Goal: Obtain resource: Obtain resource

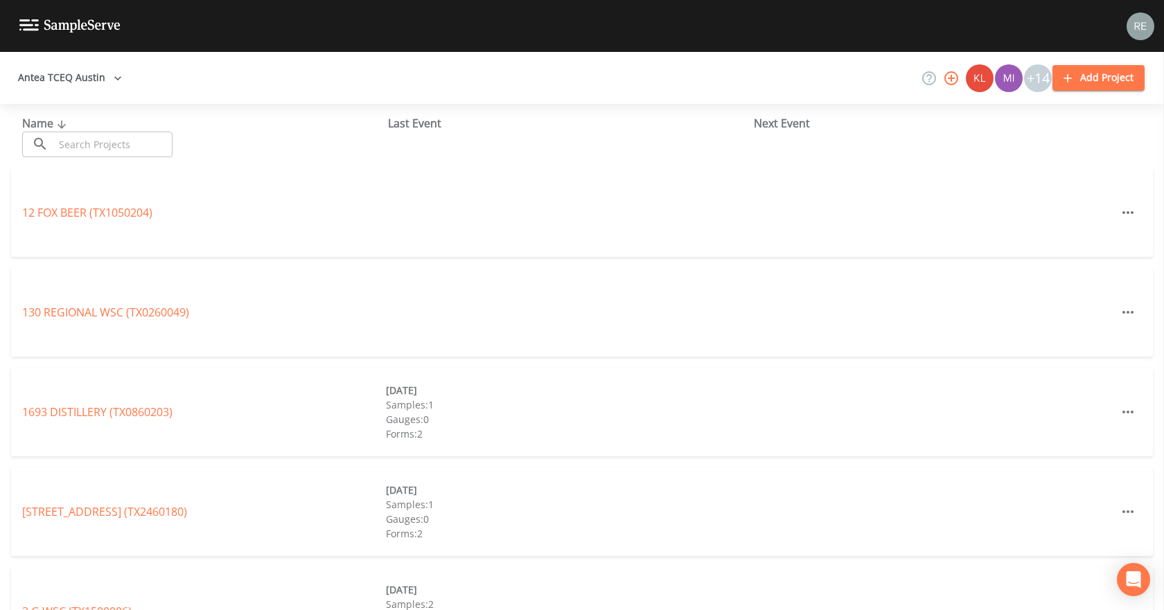
click at [132, 139] on input "text" at bounding box center [113, 145] width 118 height 26
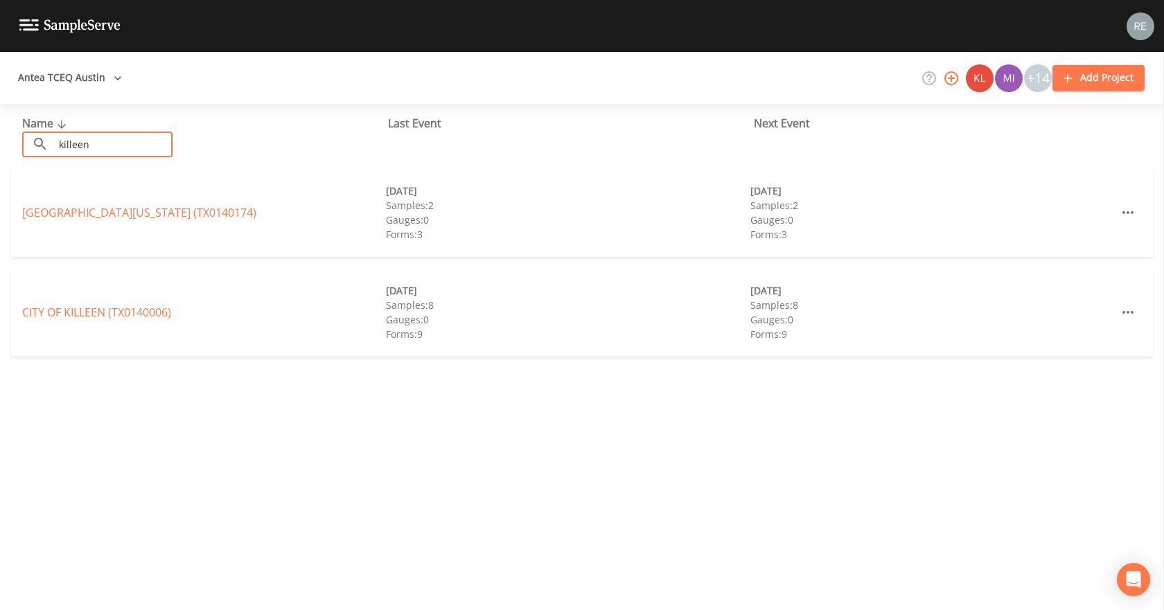
type input "killeen"
click at [188, 204] on div "[GEOGRAPHIC_DATA][US_STATE] ([GEOGRAPHIC_DATA])" at bounding box center [204, 212] width 364 height 17
click at [187, 208] on link "[GEOGRAPHIC_DATA][US_STATE] ([GEOGRAPHIC_DATA])" at bounding box center [139, 212] width 234 height 15
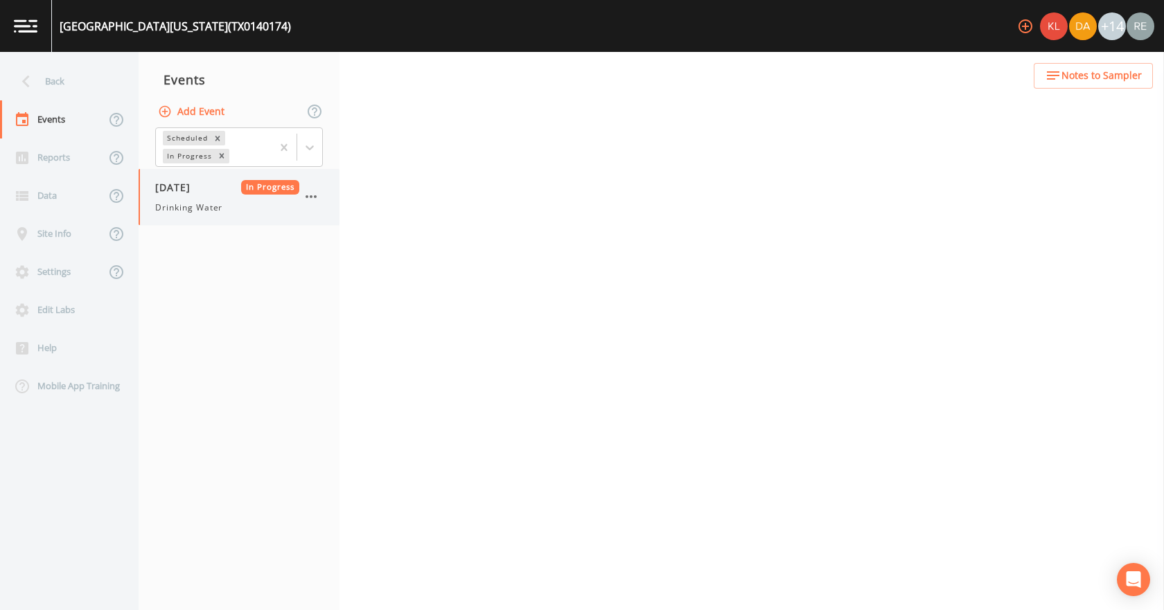
click at [192, 204] on span "Drinking Water" at bounding box center [188, 208] width 67 height 12
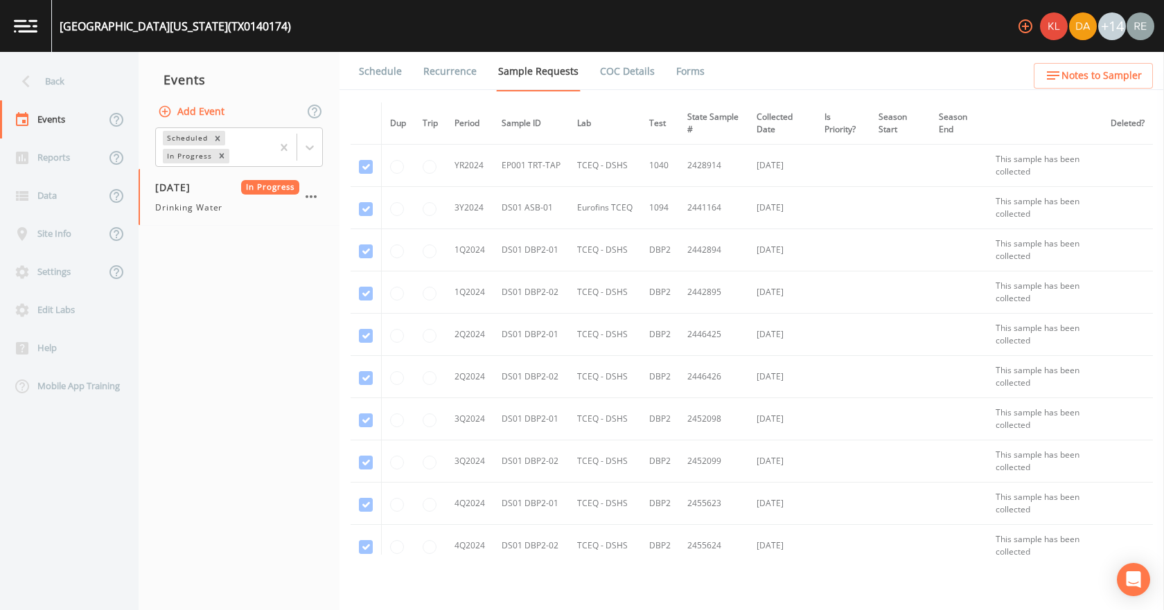
click at [675, 71] on link "Forms" at bounding box center [690, 71] width 33 height 39
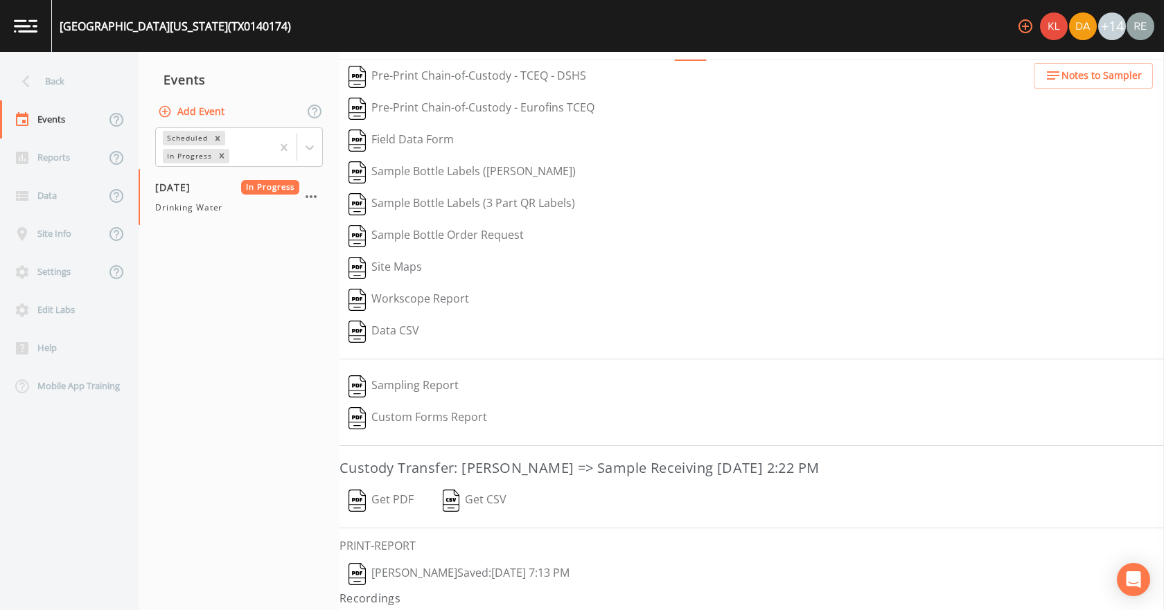
scroll to position [58, 0]
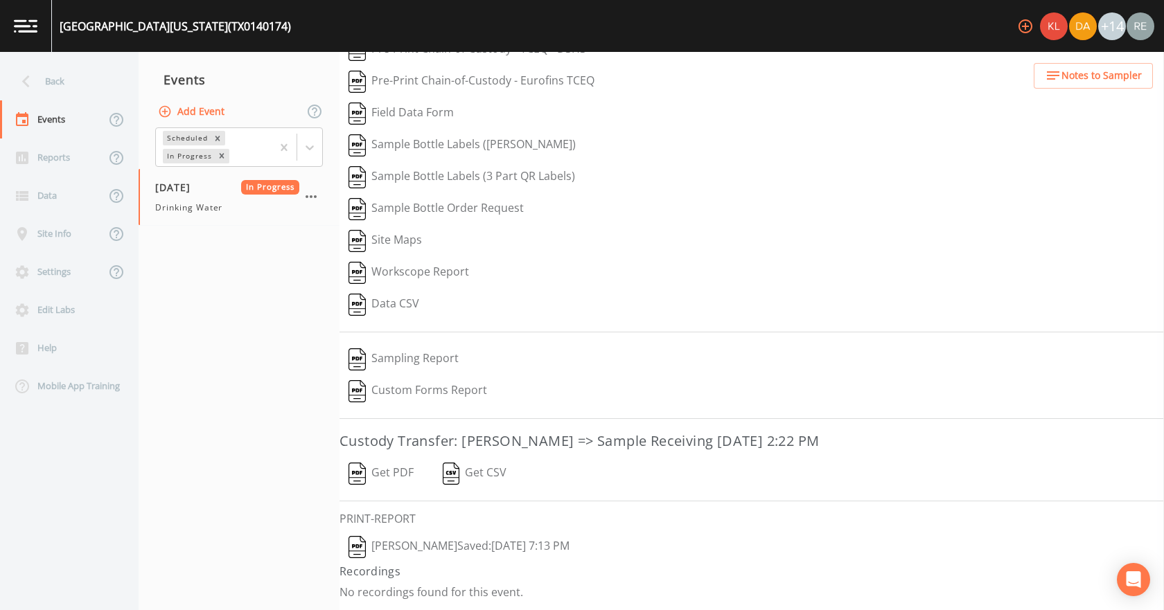
click at [465, 542] on button "[PERSON_NAME]  Saved: [DATE] 7:13 PM" at bounding box center [458, 547] width 239 height 32
click at [391, 467] on button "Get PDF" at bounding box center [380, 474] width 83 height 32
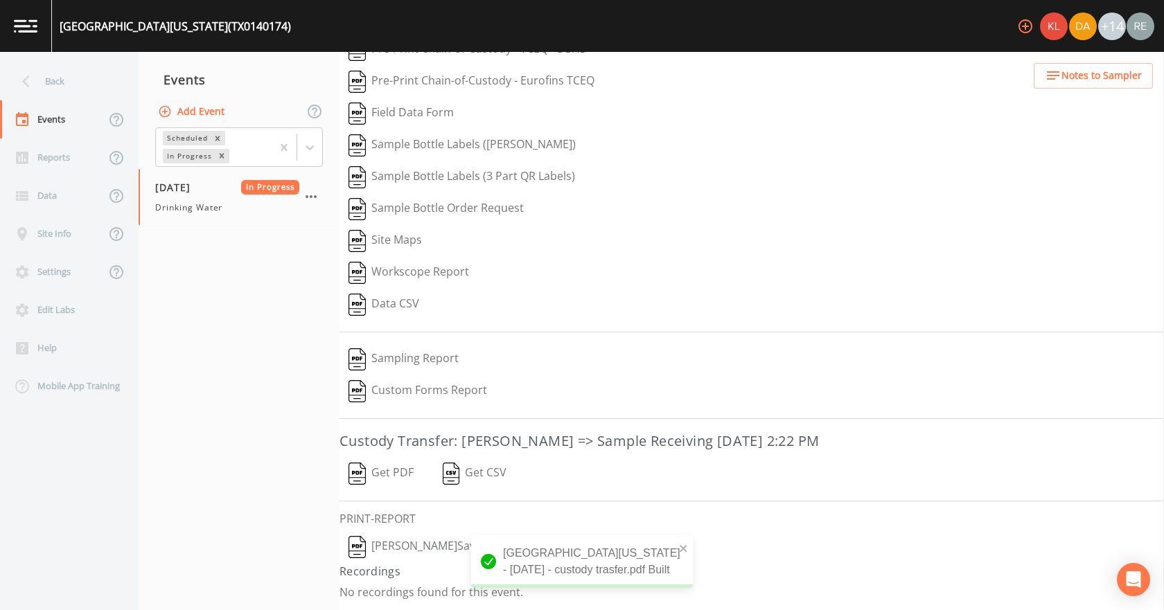
click at [52, 86] on div "Back" at bounding box center [62, 81] width 125 height 38
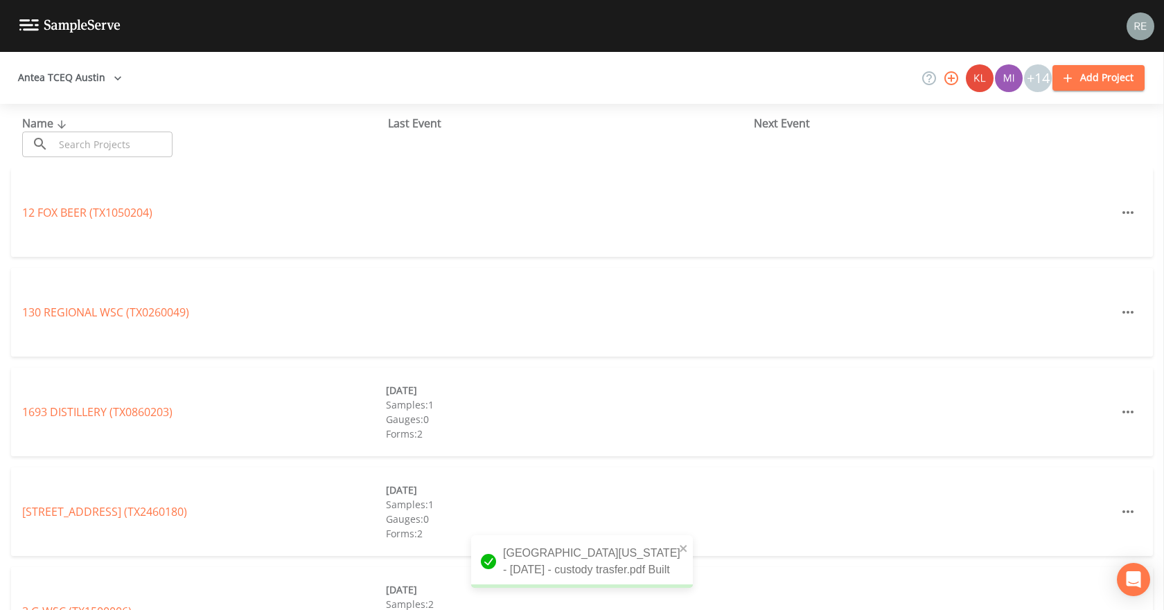
click at [71, 132] on input "text" at bounding box center [113, 145] width 118 height 26
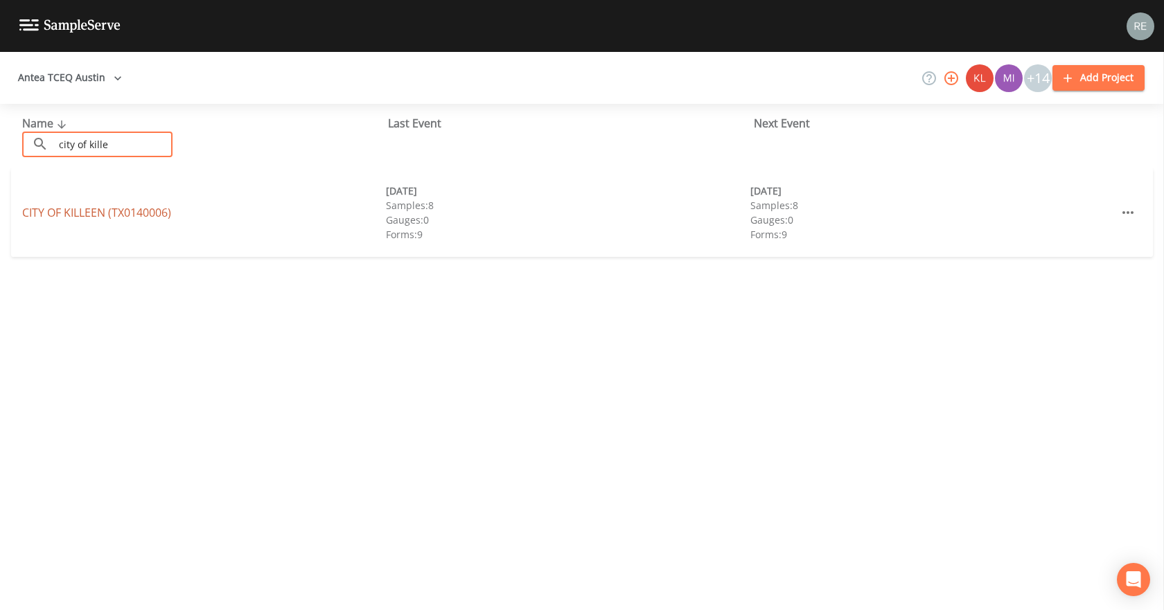
type input "city of kille"
click at [91, 211] on link "CITY OF [GEOGRAPHIC_DATA] (TX0140006)" at bounding box center [96, 212] width 149 height 15
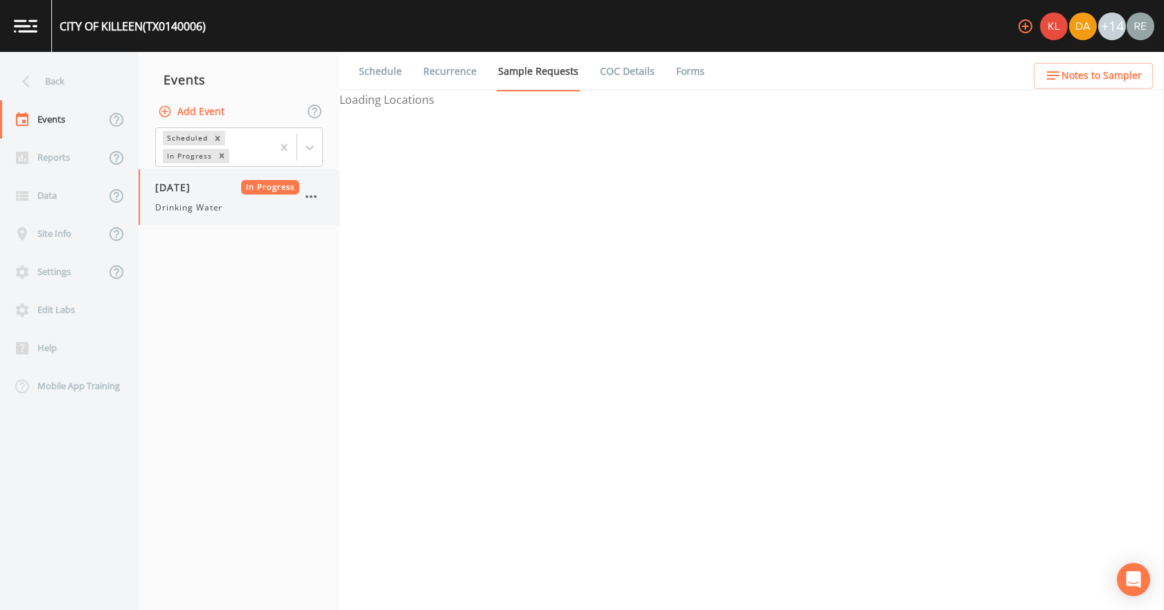
click at [173, 195] on div "[DATE] In Progress Drinking Water" at bounding box center [227, 197] width 144 height 34
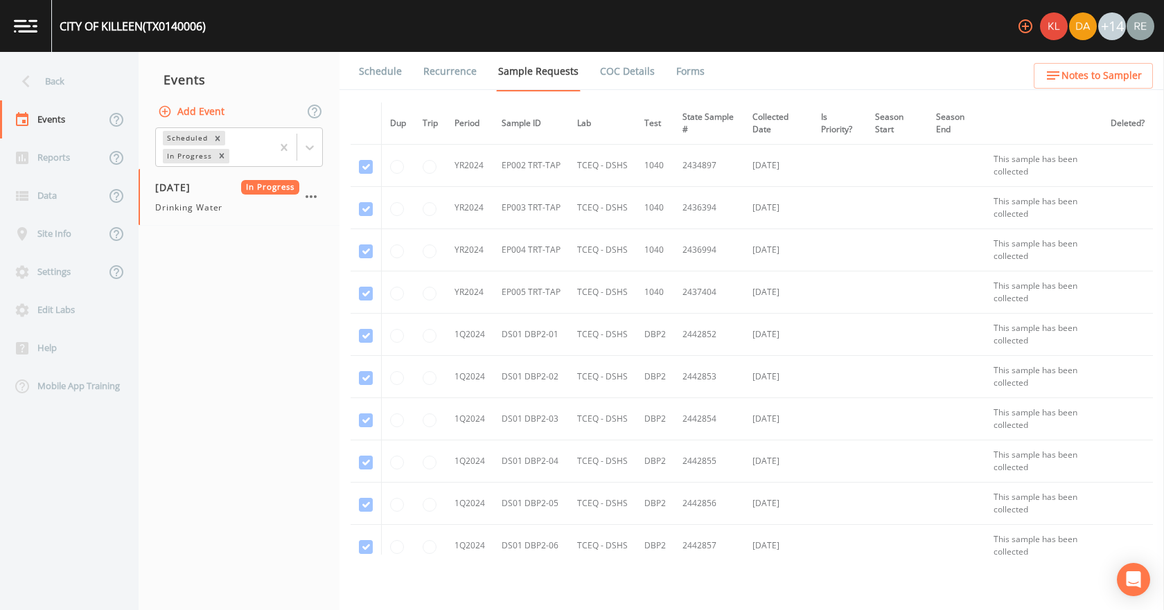
drag, startPoint x: 690, startPoint y: 68, endPoint x: 689, endPoint y: 78, distance: 10.5
click at [689, 68] on link "Forms" at bounding box center [690, 71] width 33 height 39
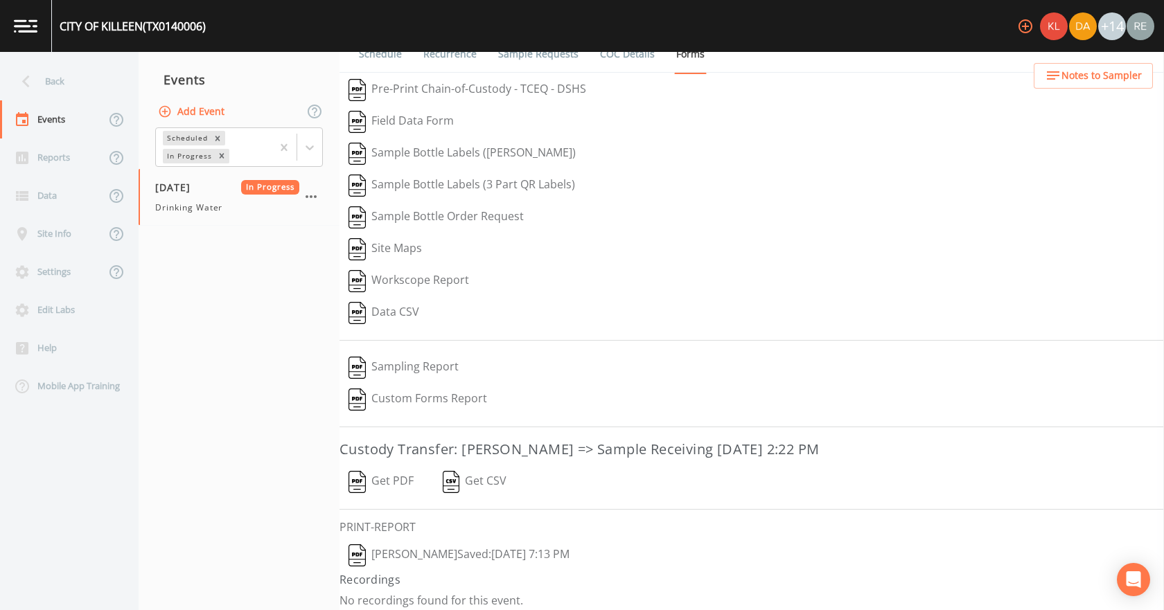
scroll to position [26, 0]
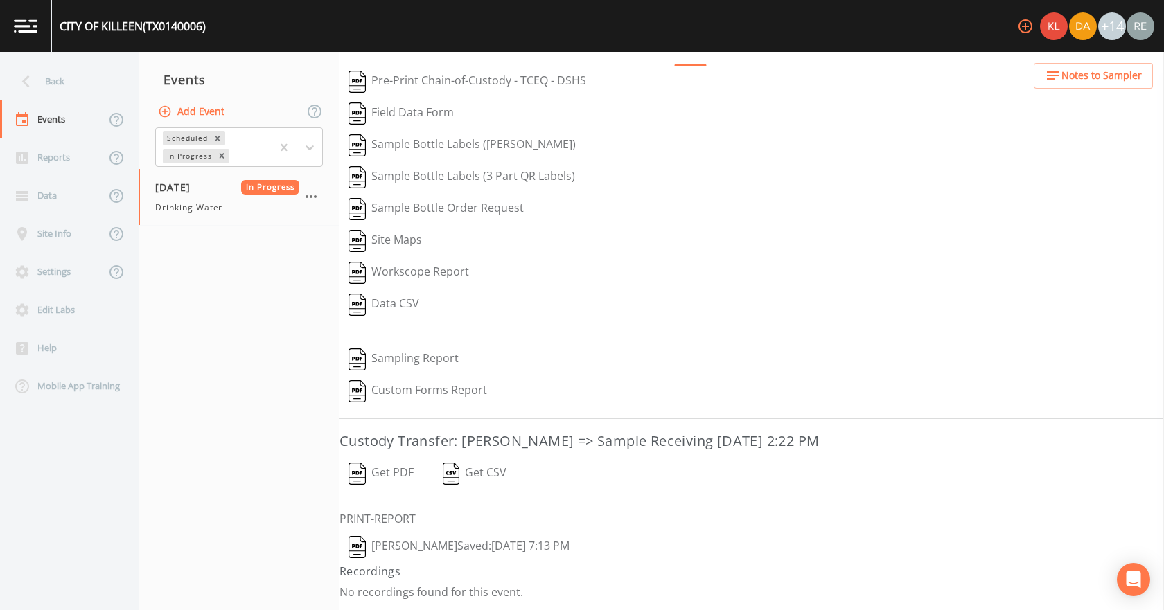
click at [438, 546] on button "[PERSON_NAME]  Saved: [DATE] 7:13 PM" at bounding box center [458, 547] width 239 height 32
click at [393, 471] on button "Get PDF" at bounding box center [380, 474] width 83 height 32
